Goal: Task Accomplishment & Management: Manage account settings

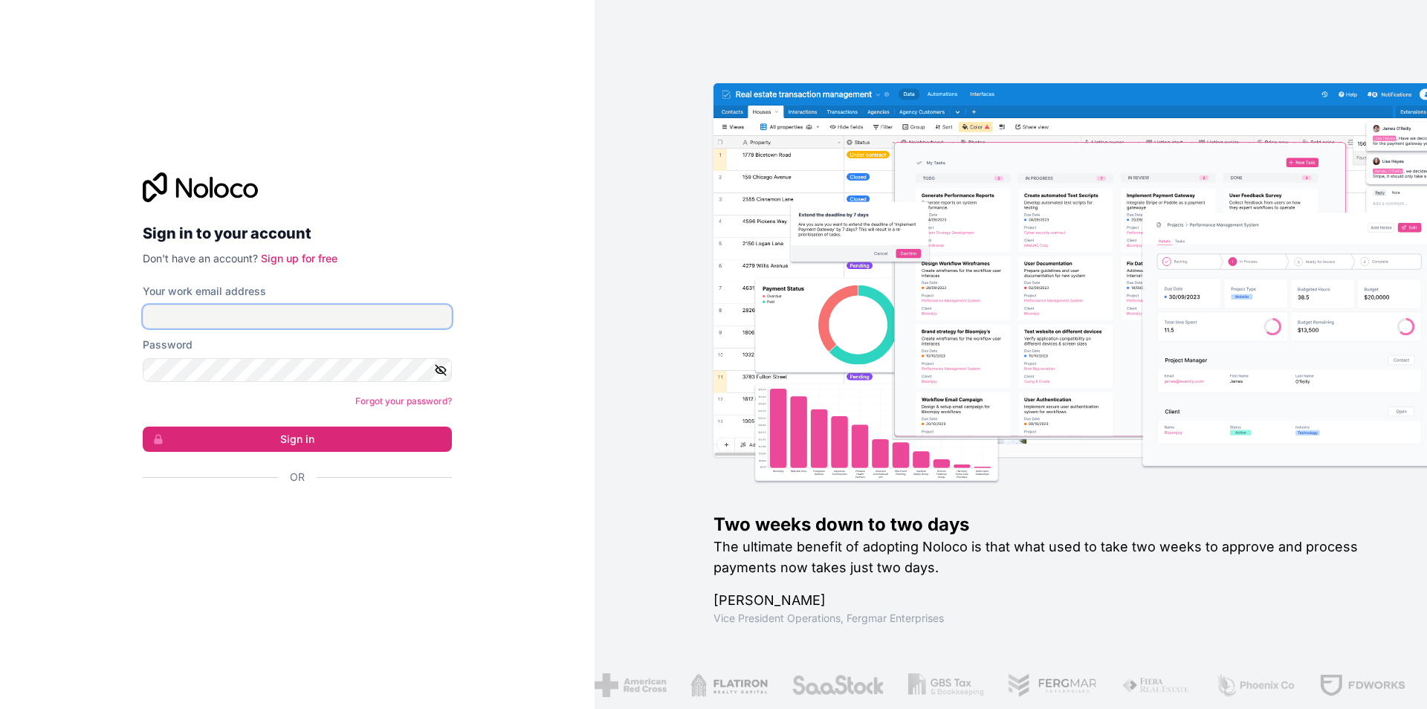
click at [213, 325] on input "Your work email address" at bounding box center [297, 317] width 309 height 24
type input "[PERSON_NAME][EMAIL_ADDRESS][DOMAIN_NAME]"
click at [143, 427] on button "Sign in" at bounding box center [297, 439] width 309 height 25
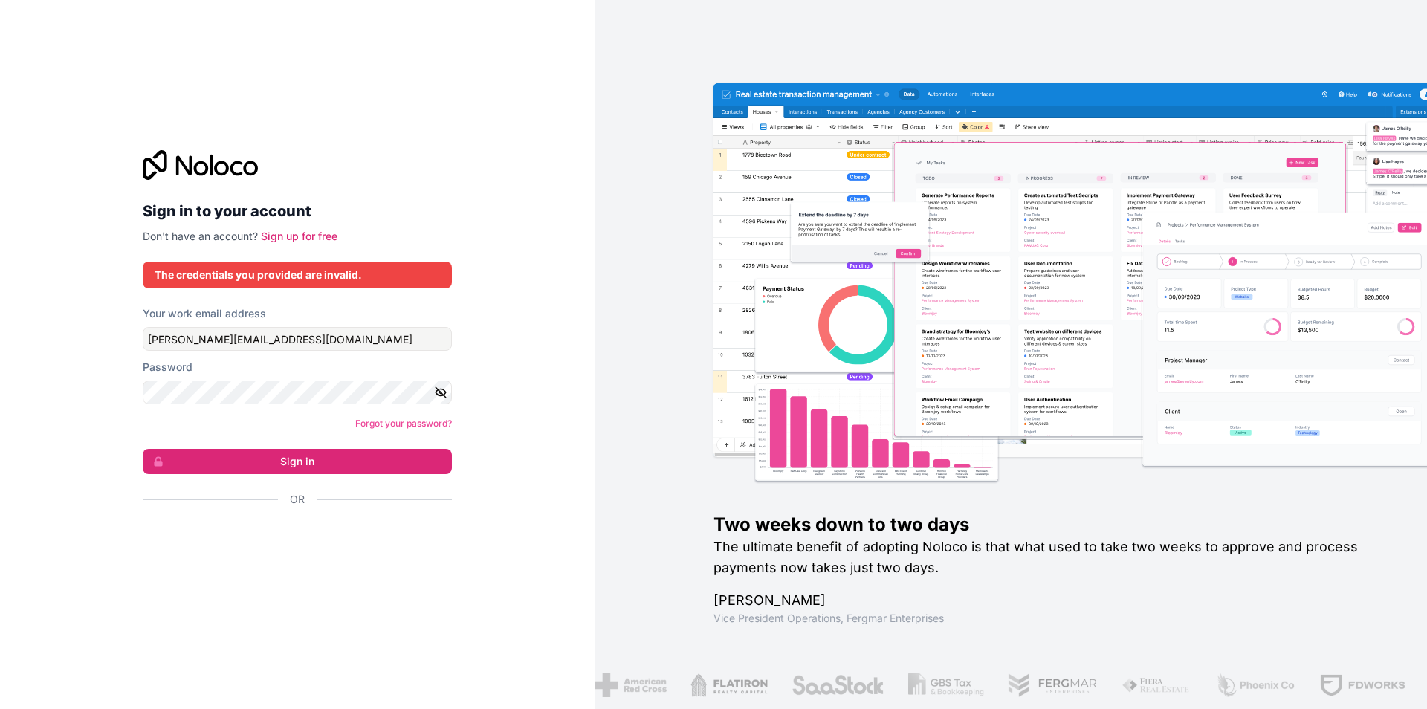
click at [440, 398] on icon "button" at bounding box center [440, 392] width 13 height 13
click at [143, 449] on button "Sign in" at bounding box center [297, 461] width 309 height 25
click at [338, 462] on button "Sign in" at bounding box center [297, 461] width 309 height 25
drag, startPoint x: 410, startPoint y: 280, endPoint x: 398, endPoint y: 326, distance: 47.6
click at [410, 280] on div "The credentials you provided are invalid." at bounding box center [297, 275] width 285 height 15
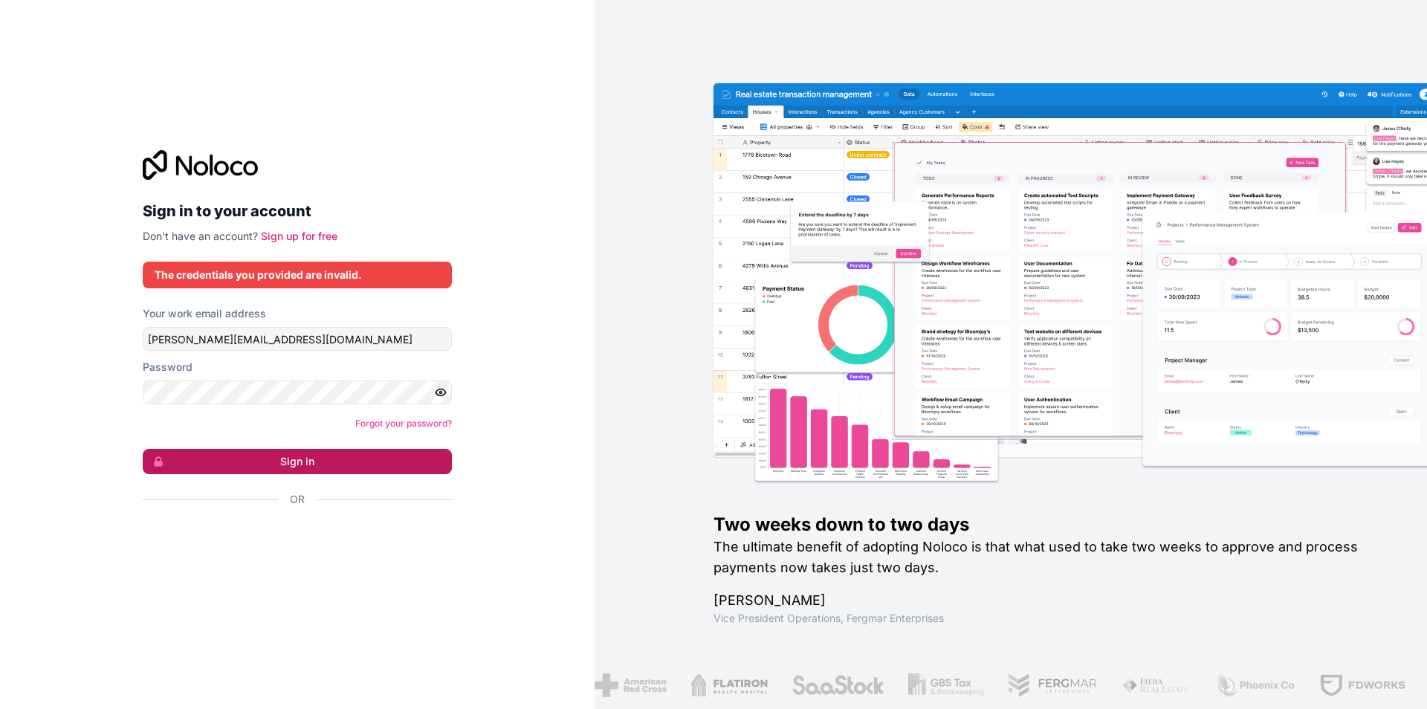
click at [354, 467] on button "Sign in" at bounding box center [297, 461] width 309 height 25
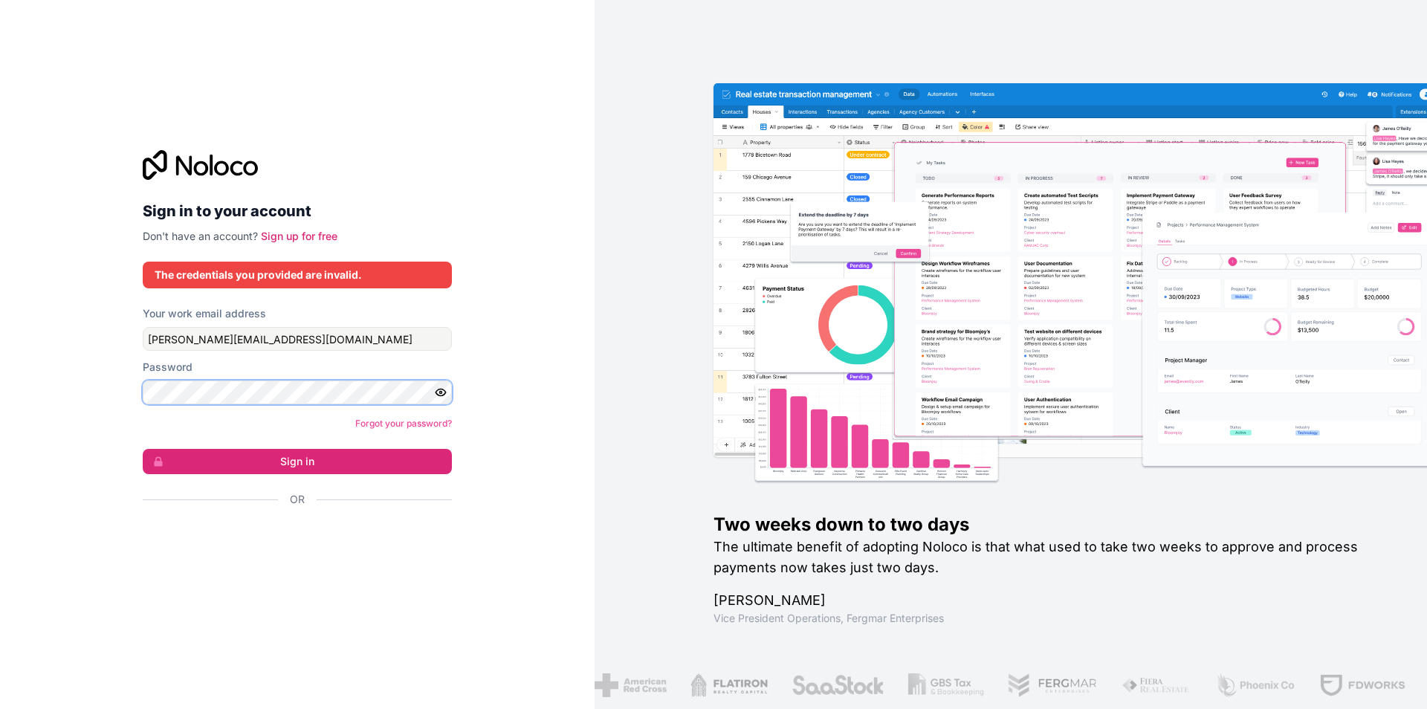
click at [143, 449] on button "Sign in" at bounding box center [297, 461] width 309 height 25
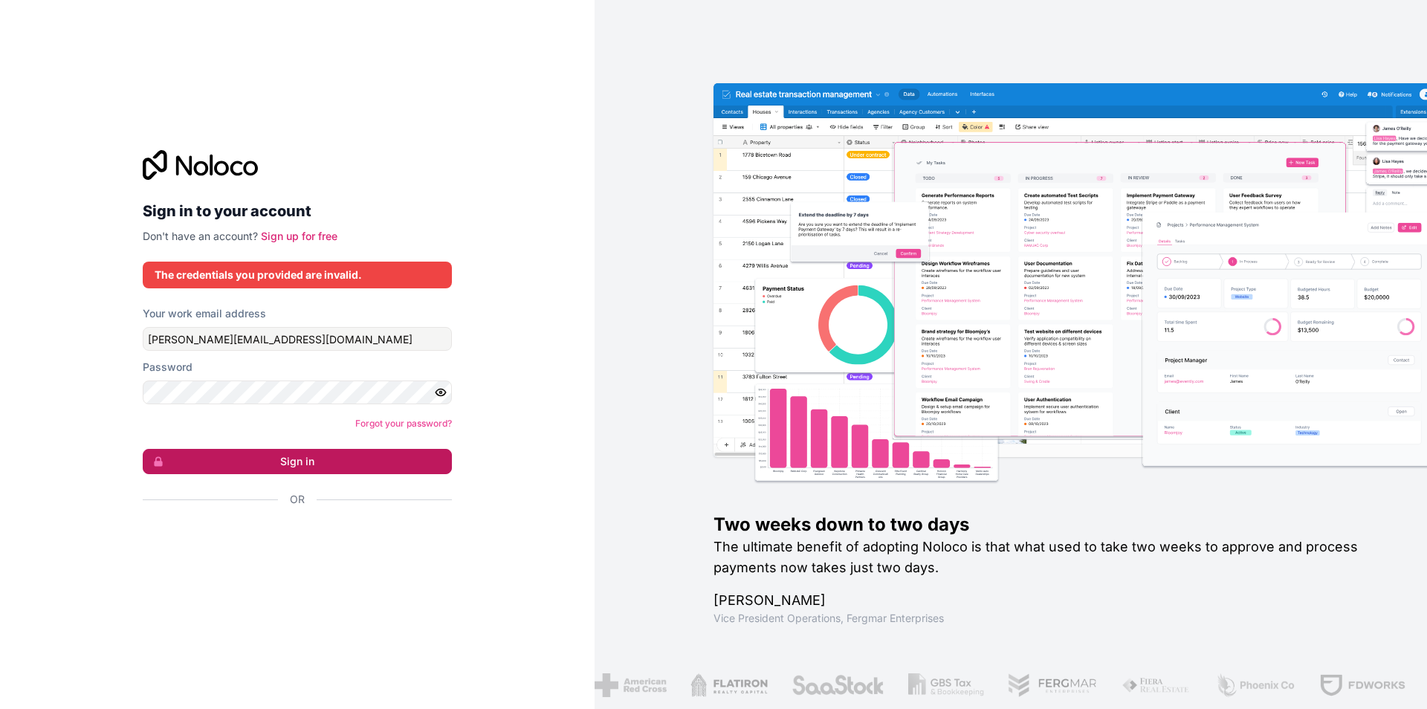
click at [288, 453] on button "Sign in" at bounding box center [297, 461] width 309 height 25
